Goal: Task Accomplishment & Management: Complete application form

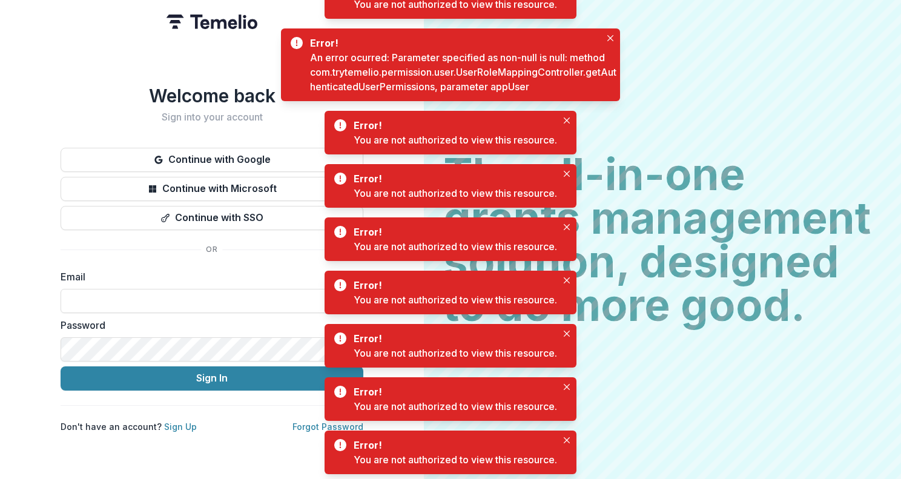
type input "**********"
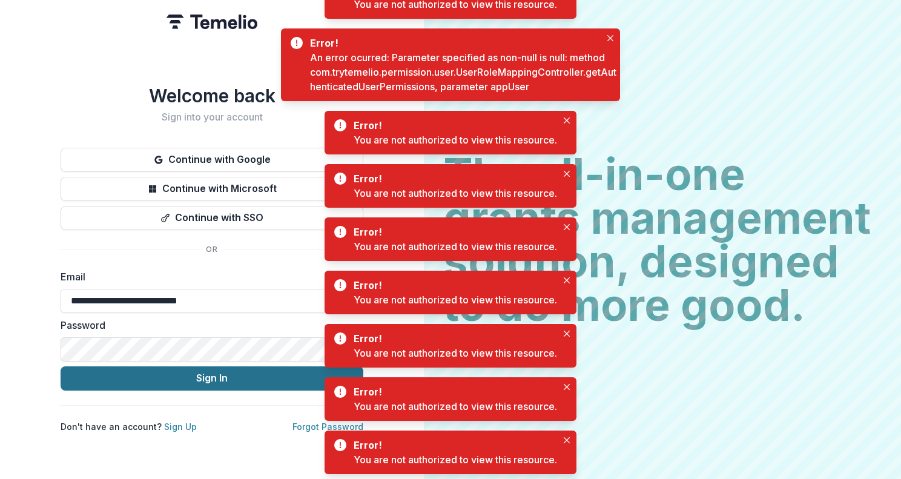
click at [178, 385] on button "Sign In" at bounding box center [212, 378] width 303 height 24
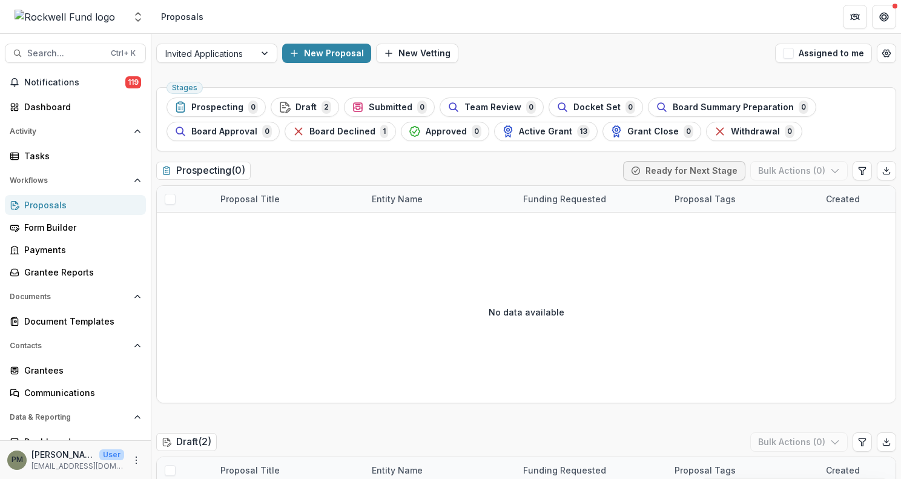
click at [61, 208] on div "Proposals" at bounding box center [80, 205] width 112 height 13
click at [240, 48] on div at bounding box center [205, 53] width 81 height 15
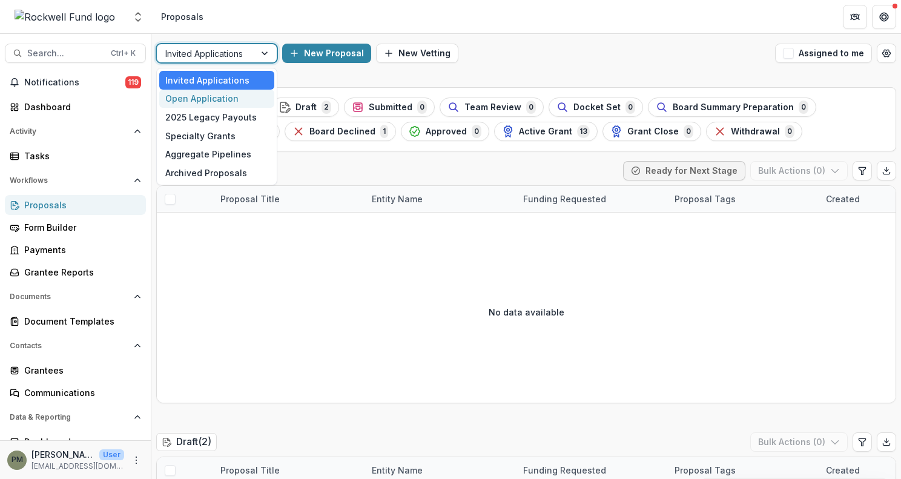
click at [217, 97] on div "Open Application" at bounding box center [216, 99] width 115 height 19
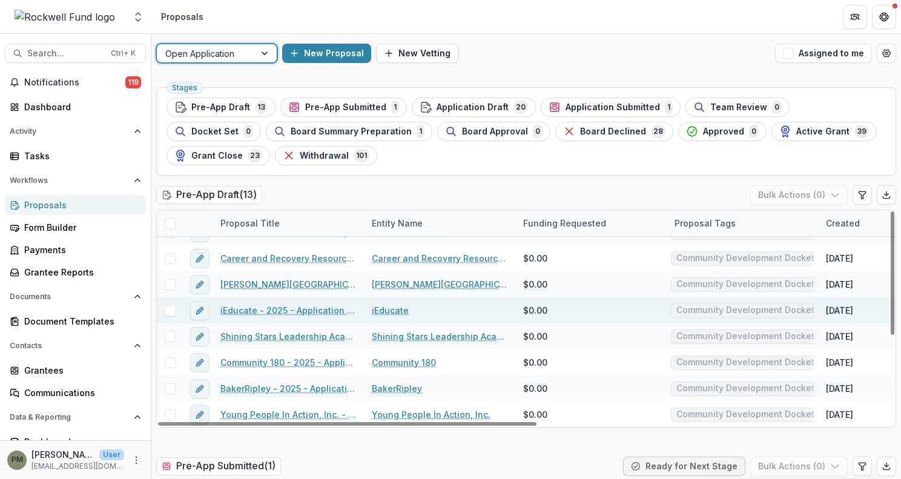
scroll to position [148, 0]
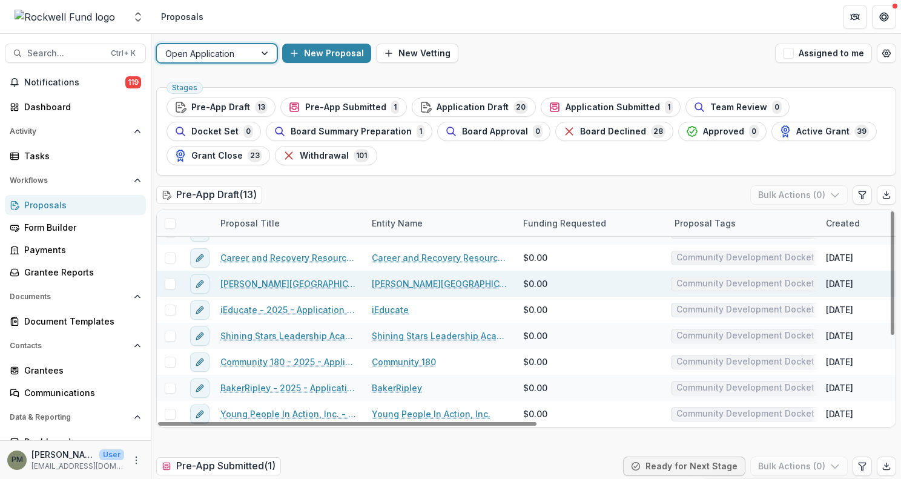
click at [333, 283] on link "[PERSON_NAME][GEOGRAPHIC_DATA] - 2025 - Application Request Form - Education" at bounding box center [288, 283] width 137 height 13
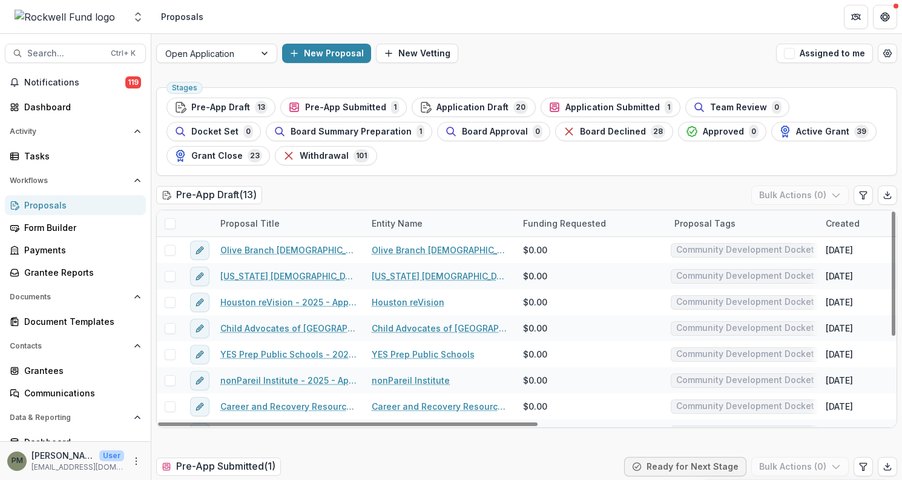
click at [454, 105] on span "Application Draft" at bounding box center [473, 107] width 72 height 10
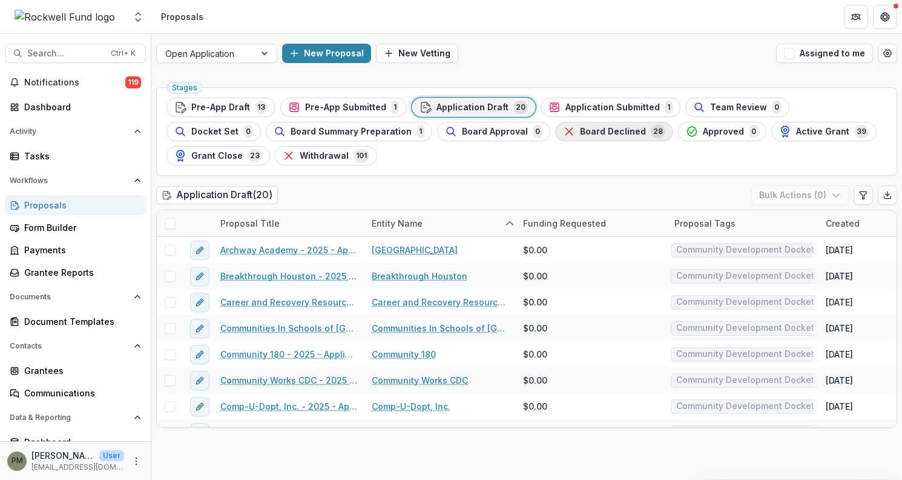
drag, startPoint x: 455, startPoint y: 18, endPoint x: 460, endPoint y: 132, distance: 114.6
click at [455, 18] on header "Proposals" at bounding box center [526, 16] width 751 height 33
click at [239, 107] on span "Pre-App Draft" at bounding box center [220, 107] width 59 height 10
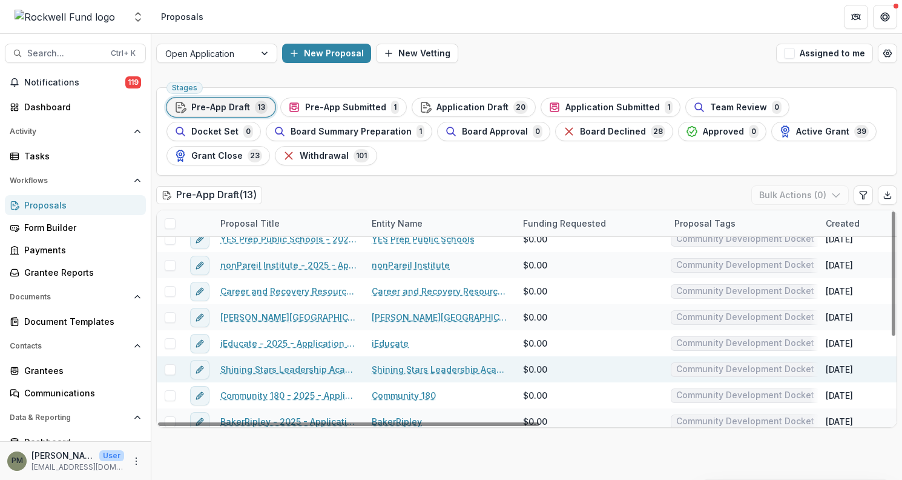
scroll to position [148, 0]
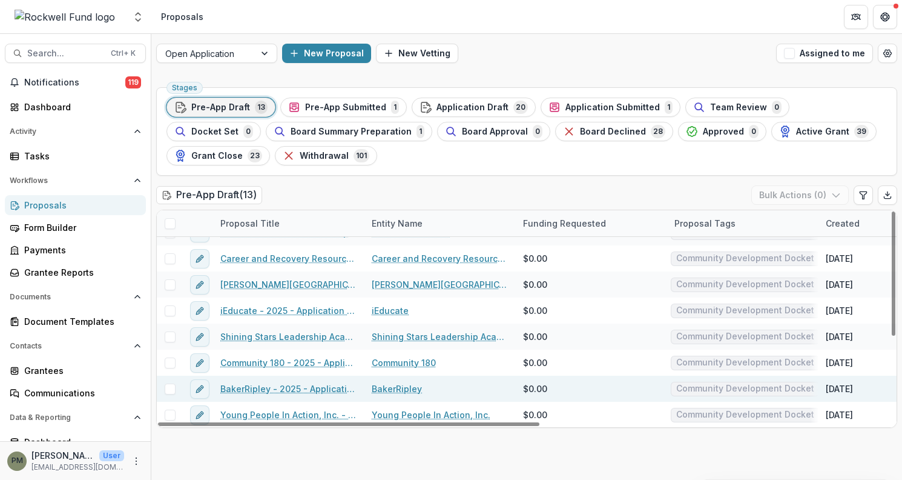
click at [391, 388] on link "BakerRipley" at bounding box center [397, 388] width 50 height 13
